Goal: Task Accomplishment & Management: Complete application form

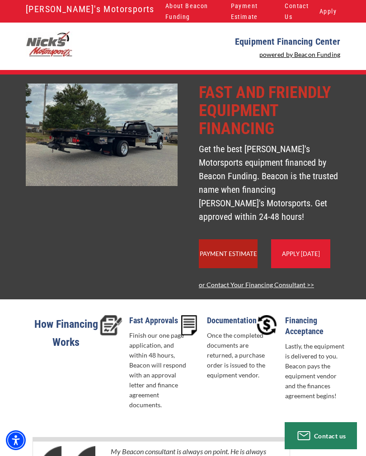
click at [312, 255] on link "Apply [DATE]" at bounding box center [301, 253] width 38 height 7
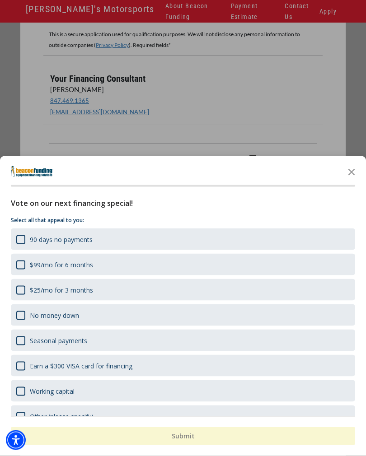
scroll to position [96, 0]
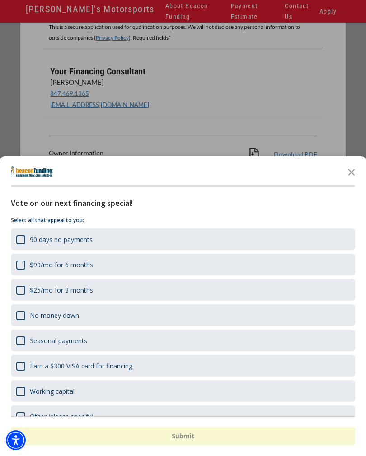
click at [9, 109] on div at bounding box center [183, 228] width 366 height 456
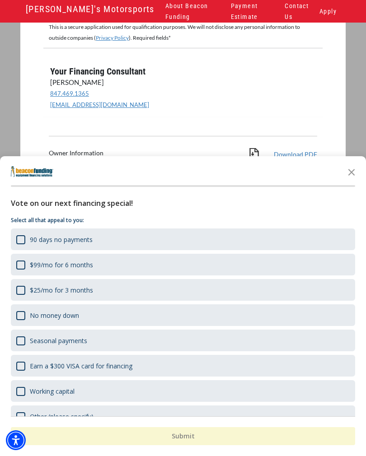
click at [351, 181] on icon "Close the survey" at bounding box center [351, 172] width 18 height 18
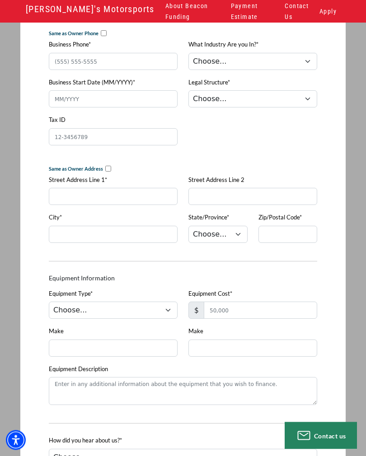
scroll to position [523, 0]
click at [298, 312] on input "Equipment Cost*" at bounding box center [260, 310] width 113 height 17
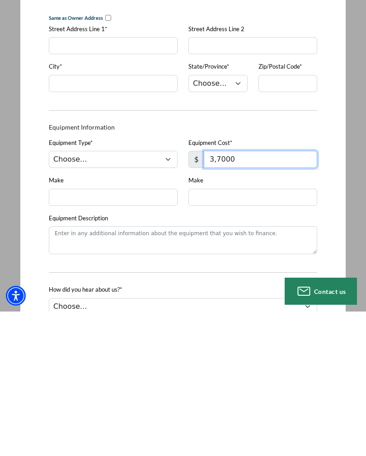
type input "37,000"
click at [335, 252] on div "Quick Application This application is secure This is a secure application used …" at bounding box center [183, 110] width 336 height 1105
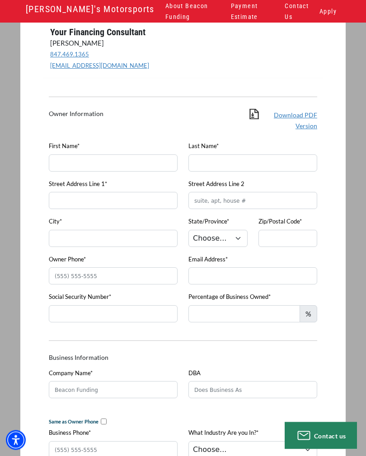
scroll to position [130, 0]
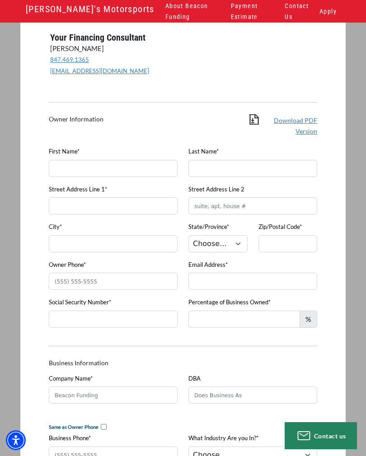
click at [312, 319] on span "%" at bounding box center [308, 319] width 18 height 17
click at [312, 315] on span "%" at bounding box center [308, 319] width 18 height 17
click at [285, 323] on input "Percentage of Business Owned*" at bounding box center [244, 319] width 112 height 17
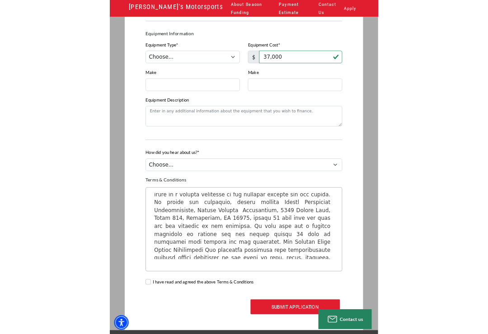
scroll to position [804, 0]
